Goal: Transaction & Acquisition: Purchase product/service

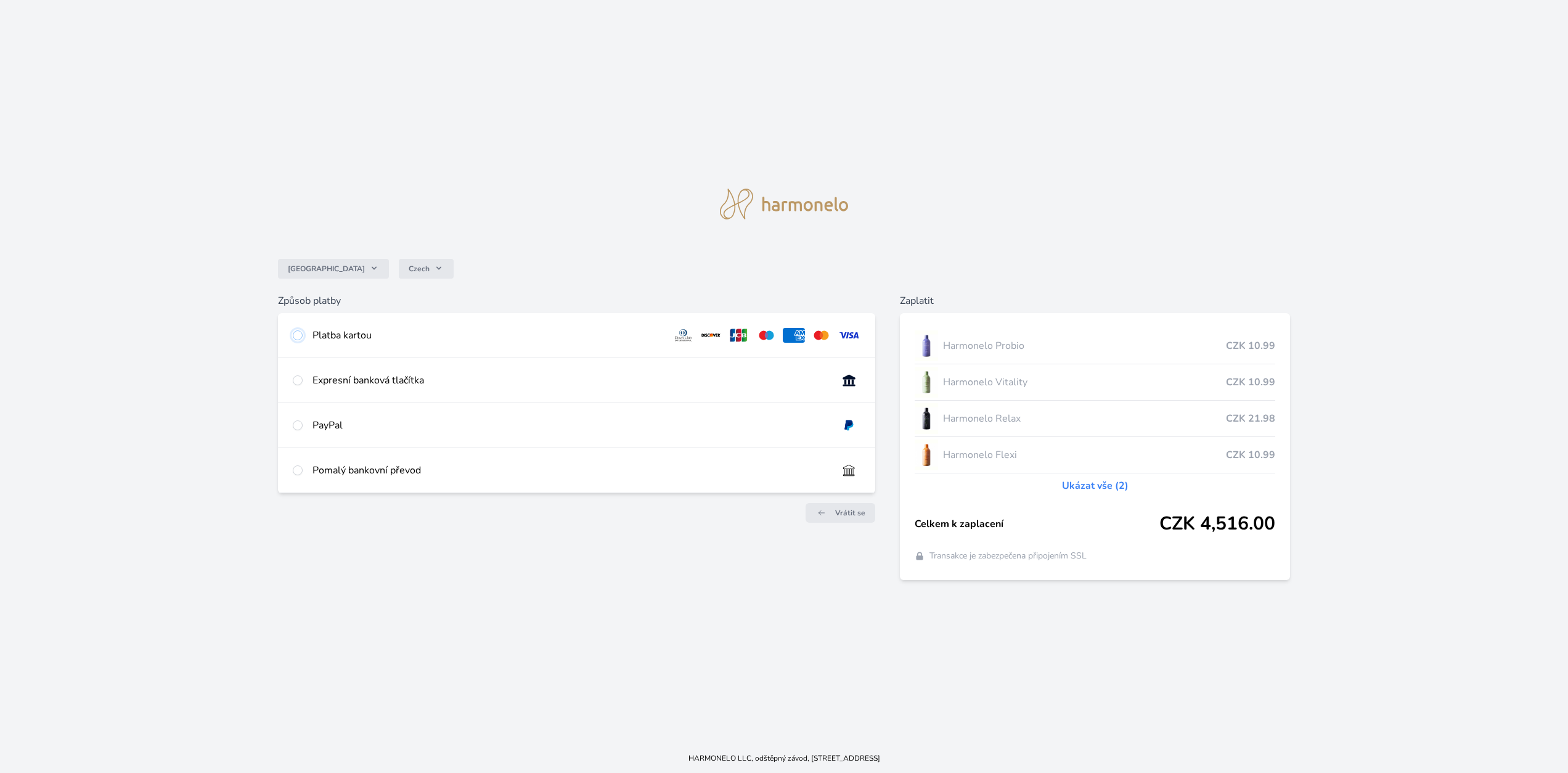
click at [298, 337] on input "radio" at bounding box center [298, 335] width 10 height 10
radio input "true"
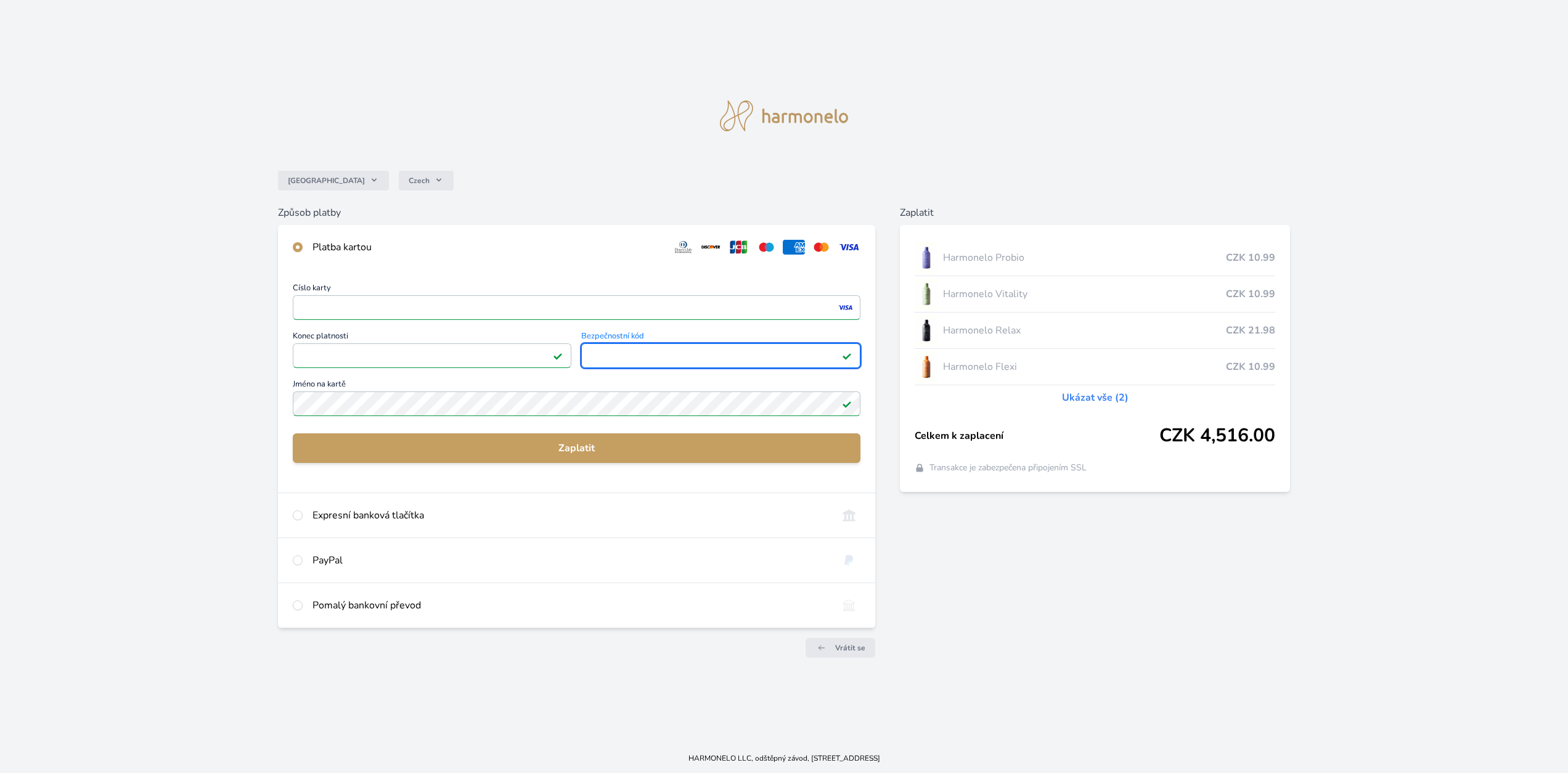
click at [191, 397] on div "Česko Czech Způsob platby Platba kartou Číslo karty <p>Your browser does not su…" at bounding box center [784, 372] width 1568 height 743
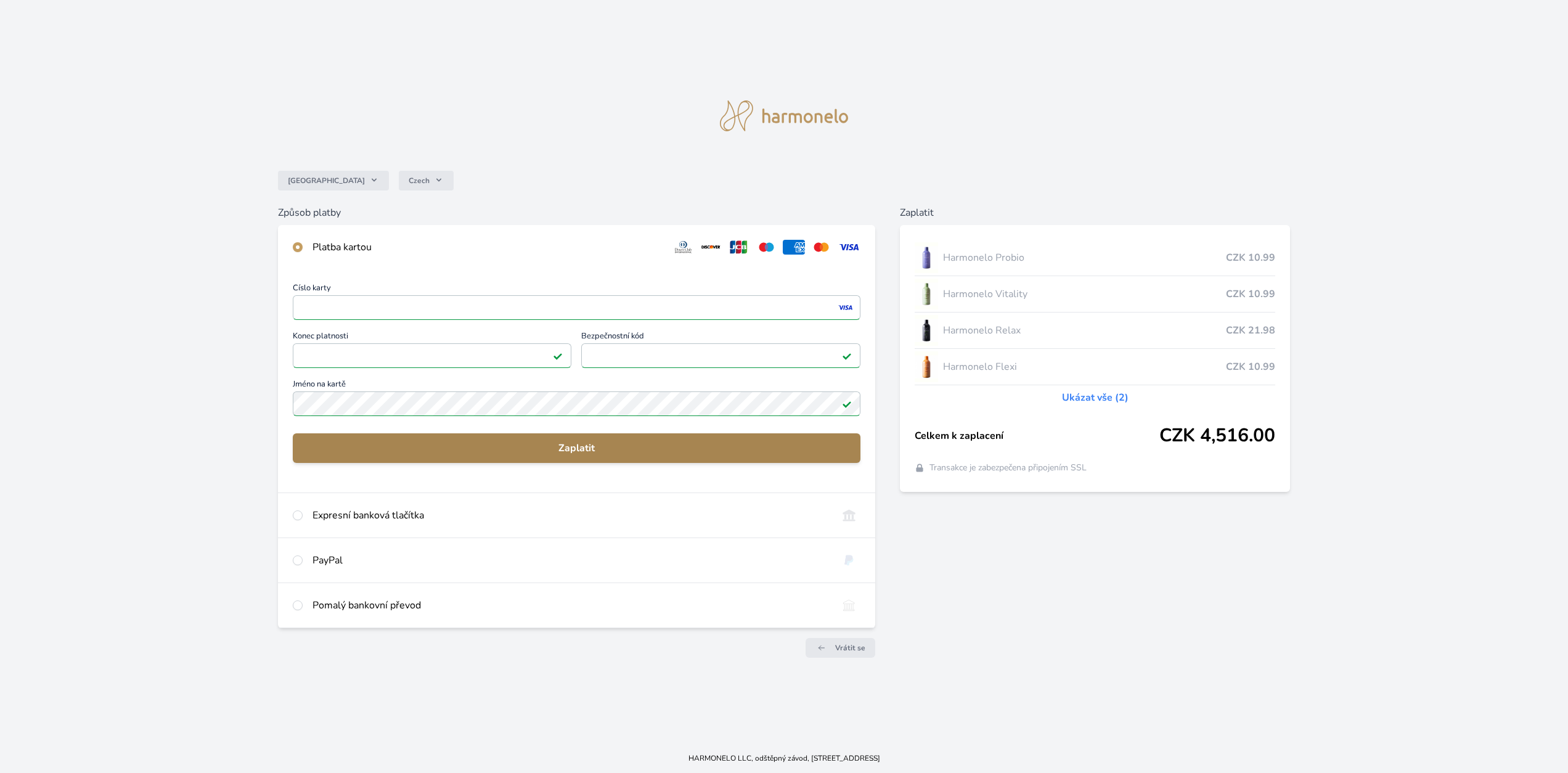
click at [571, 446] on span "Zaplatit" at bounding box center [577, 448] width 549 height 15
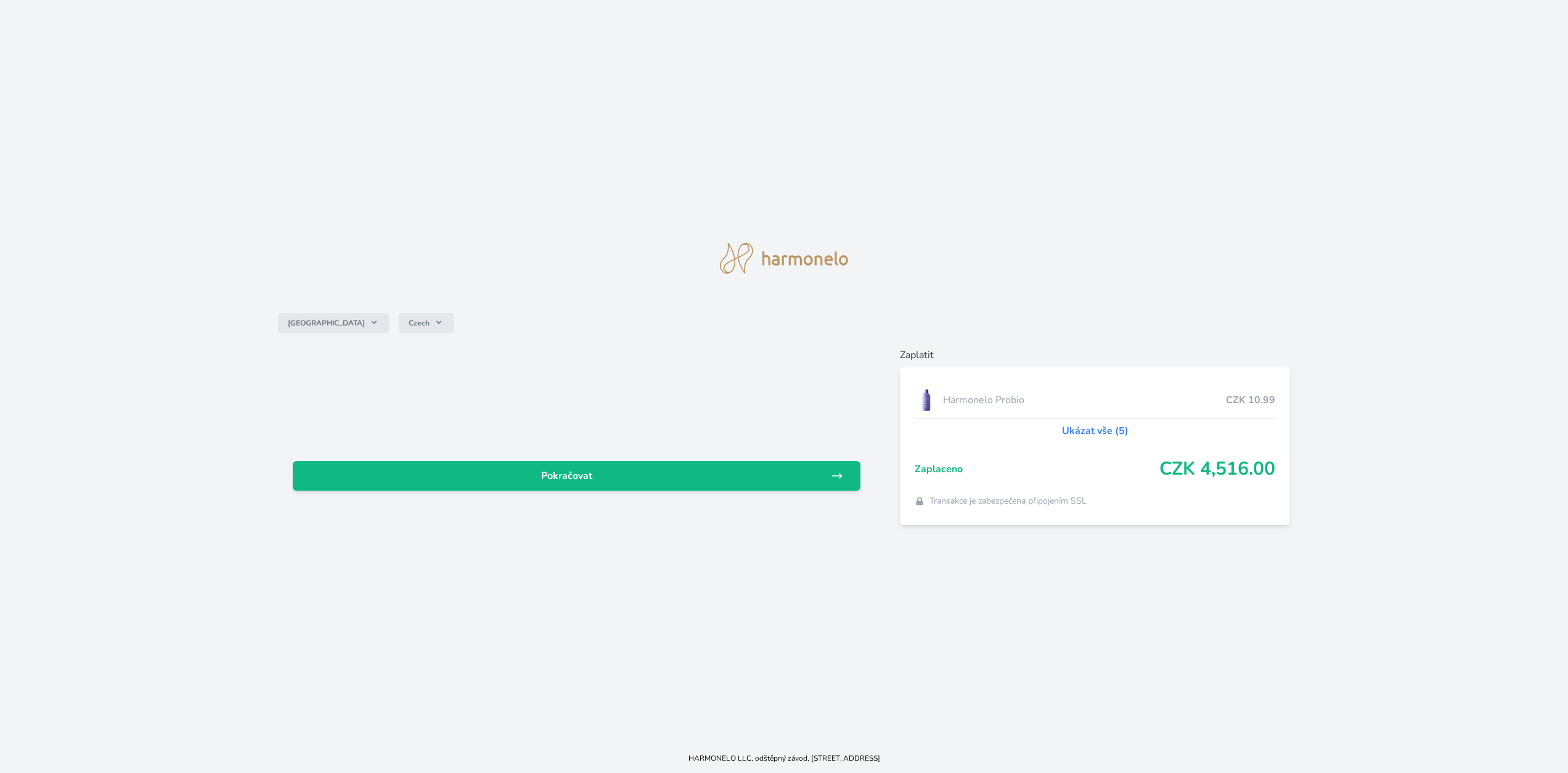
click at [1096, 426] on link "Ukázat vše (5)" at bounding box center [1096, 431] width 67 height 15
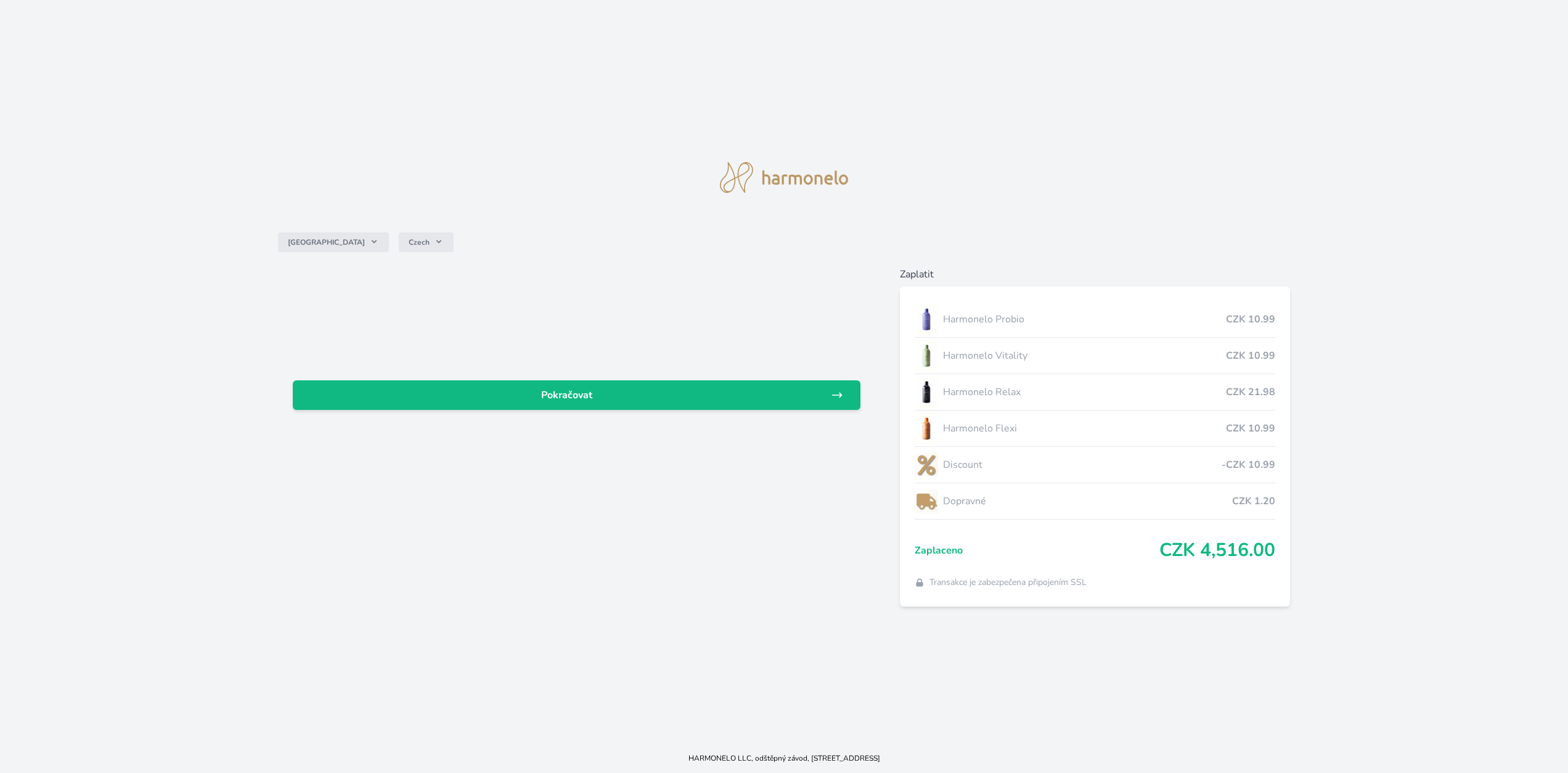
click at [720, 290] on div at bounding box center [577, 321] width 569 height 79
